Goal: Find specific page/section: Find specific page/section

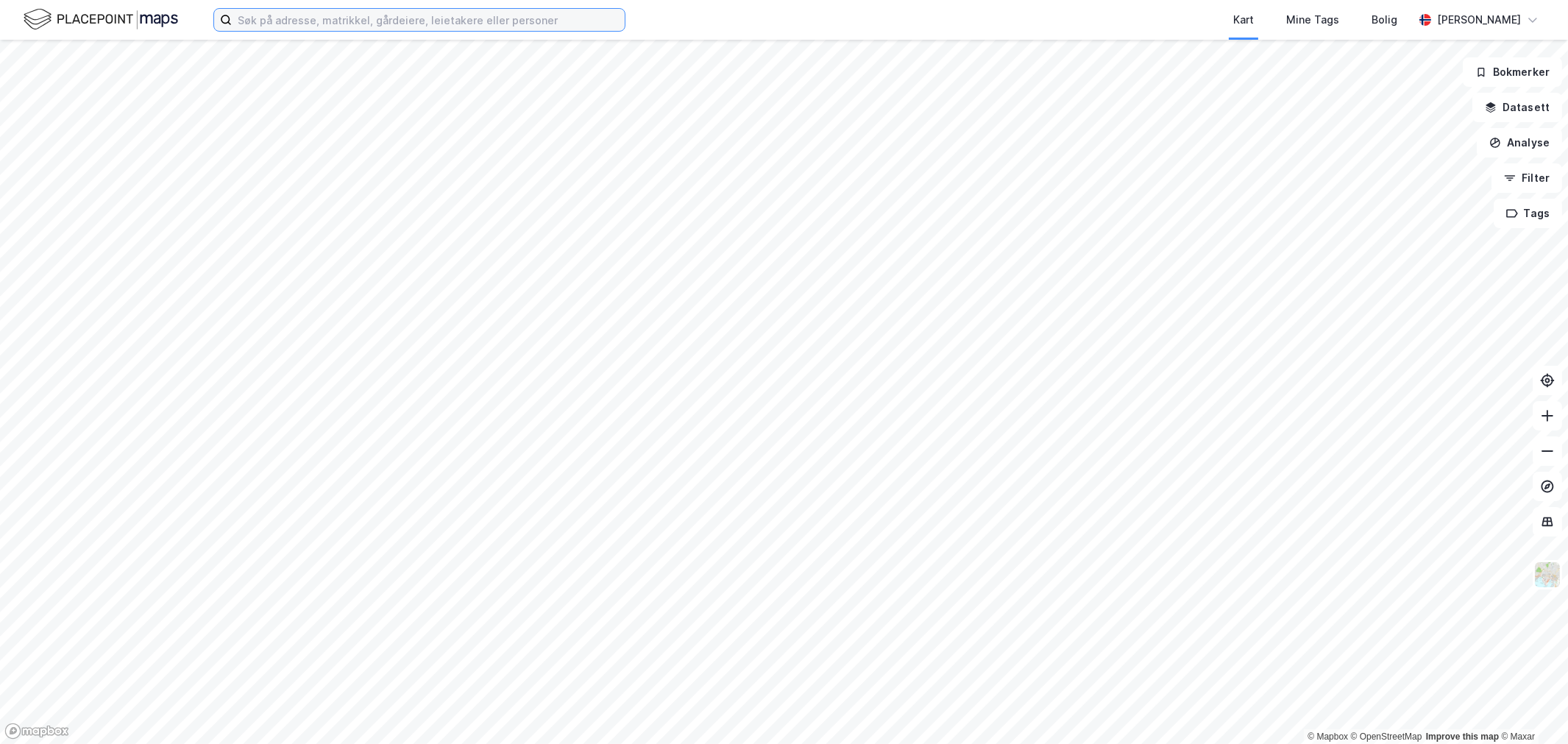
click at [376, 28] on input at bounding box center [428, 20] width 393 height 22
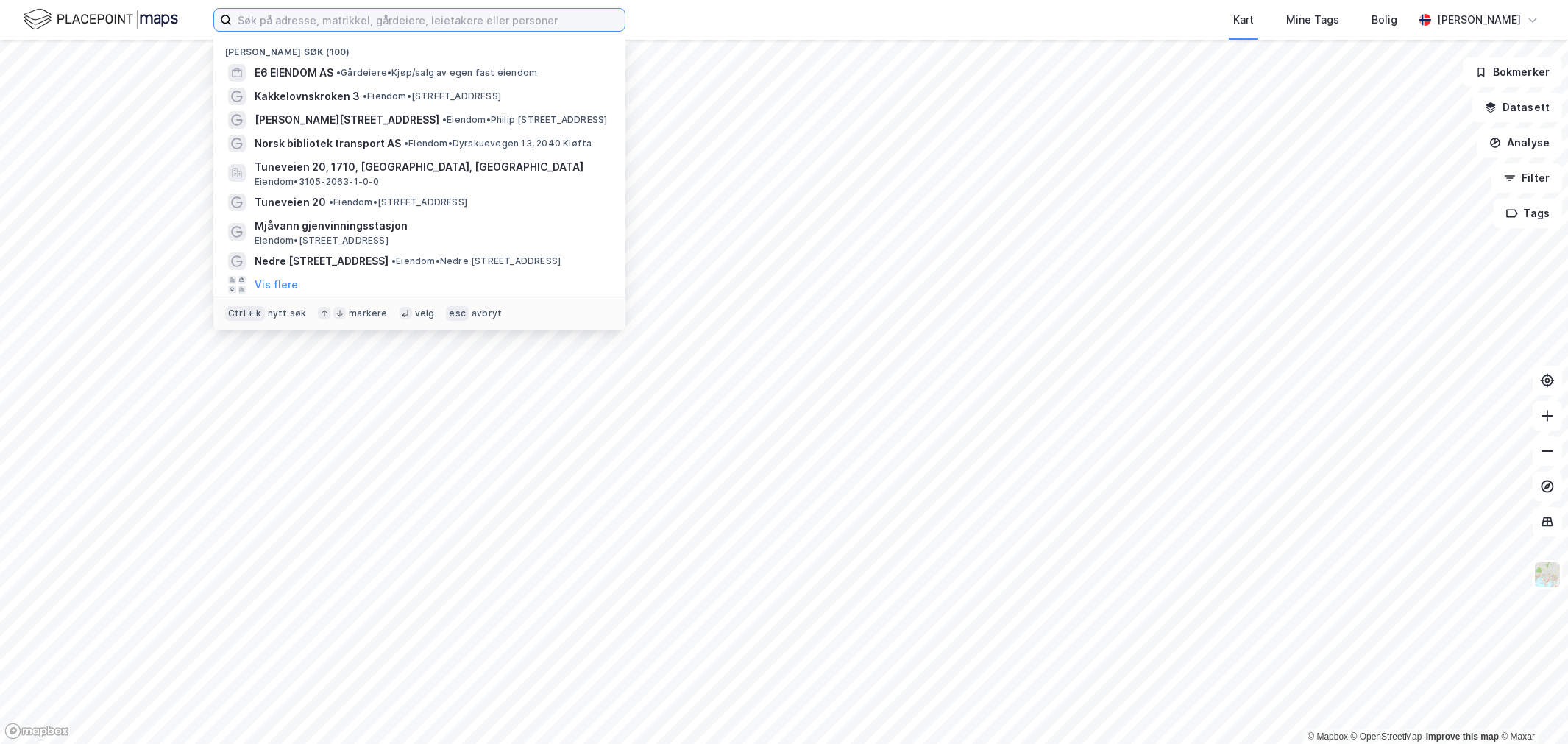
paste input "Bombakken 2, 1366 Lysaker"
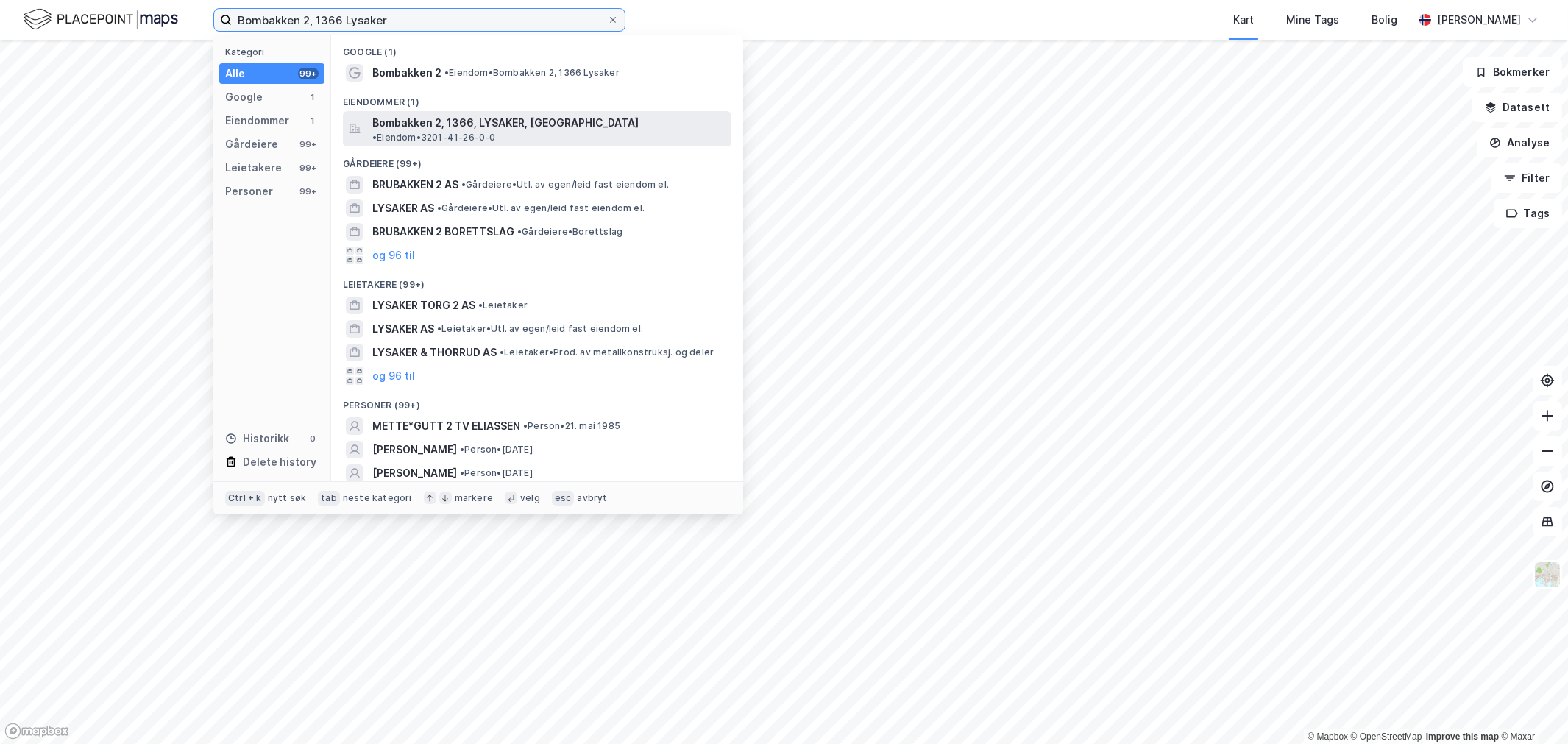
type input "Bombakken 2, 1366 Lysaker"
click at [470, 114] on span "Bombakken 2, 1366, LYSAKER, [GEOGRAPHIC_DATA]" at bounding box center [505, 123] width 266 height 18
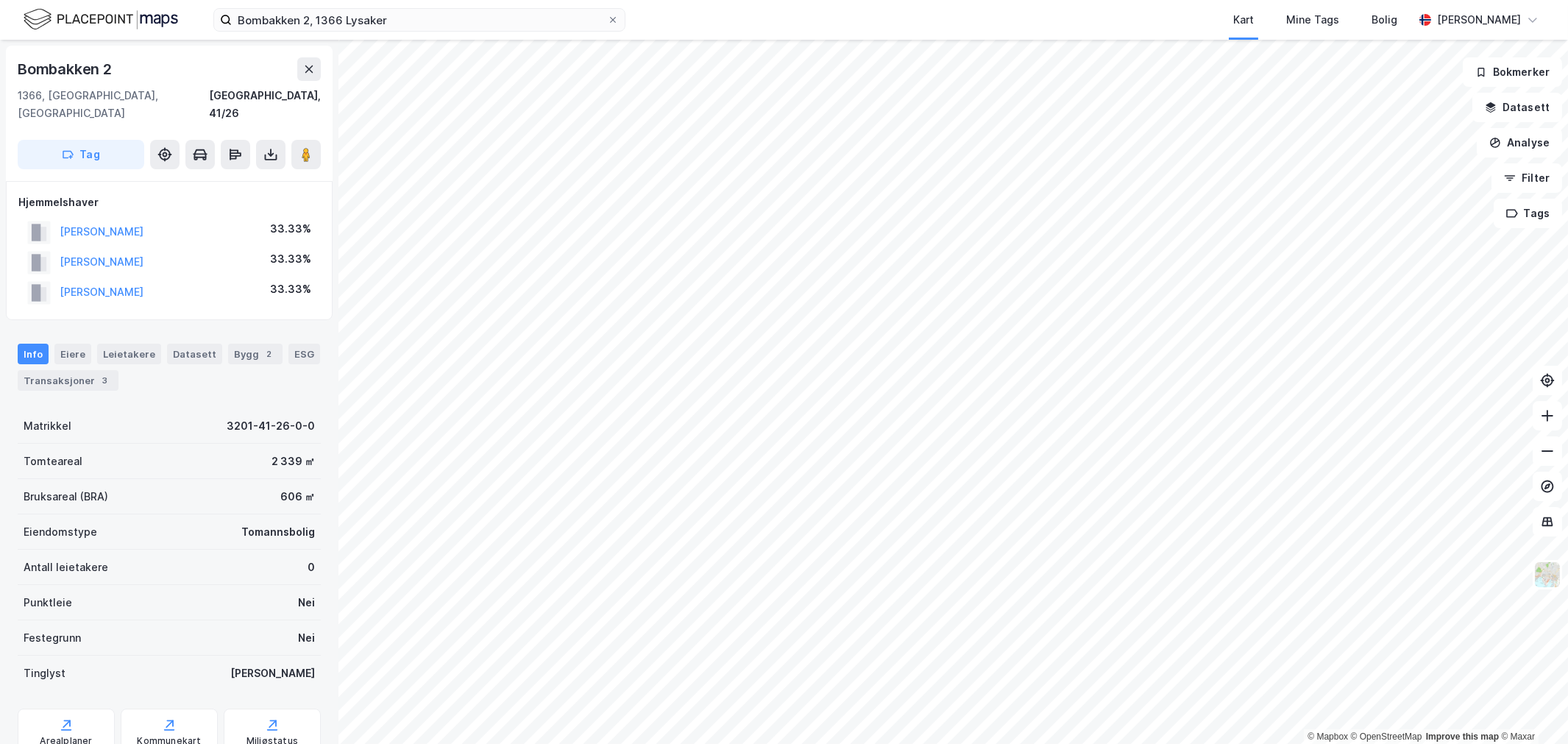
click at [276, 524] on div "Tomannsbolig" at bounding box center [278, 533] width 74 height 18
